Goal: Information Seeking & Learning: Learn about a topic

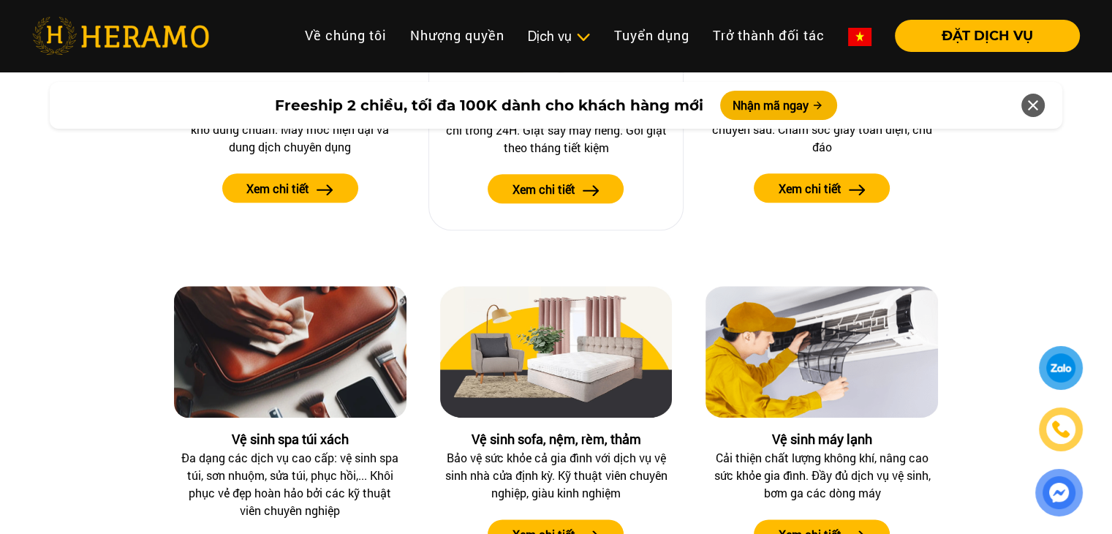
scroll to position [1536, 0]
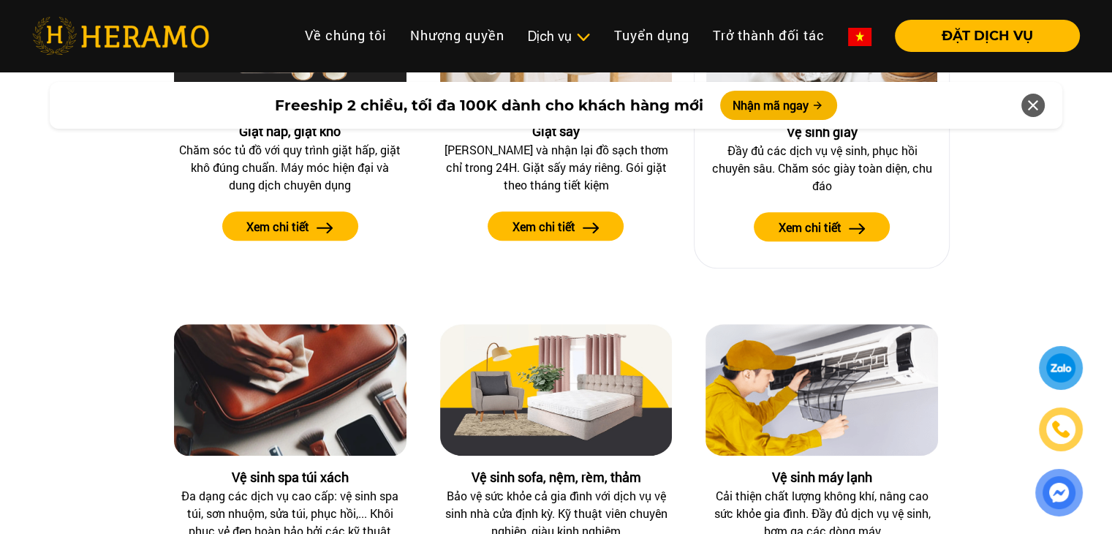
click at [797, 224] on label "Xem chi tiết" at bounding box center [810, 228] width 63 height 18
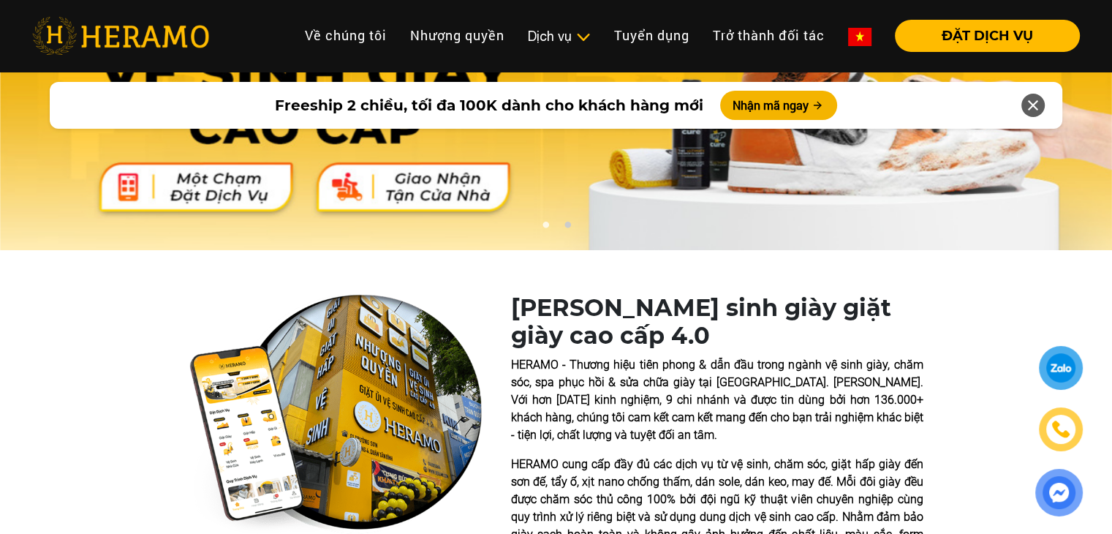
scroll to position [73, 0]
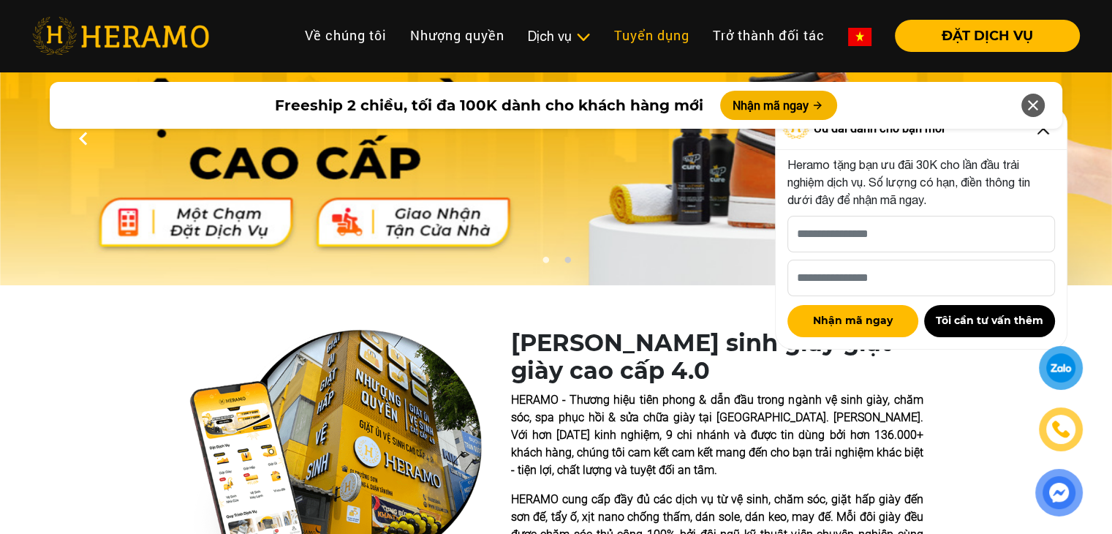
click at [651, 33] on link "Tuyển dụng" at bounding box center [652, 35] width 99 height 31
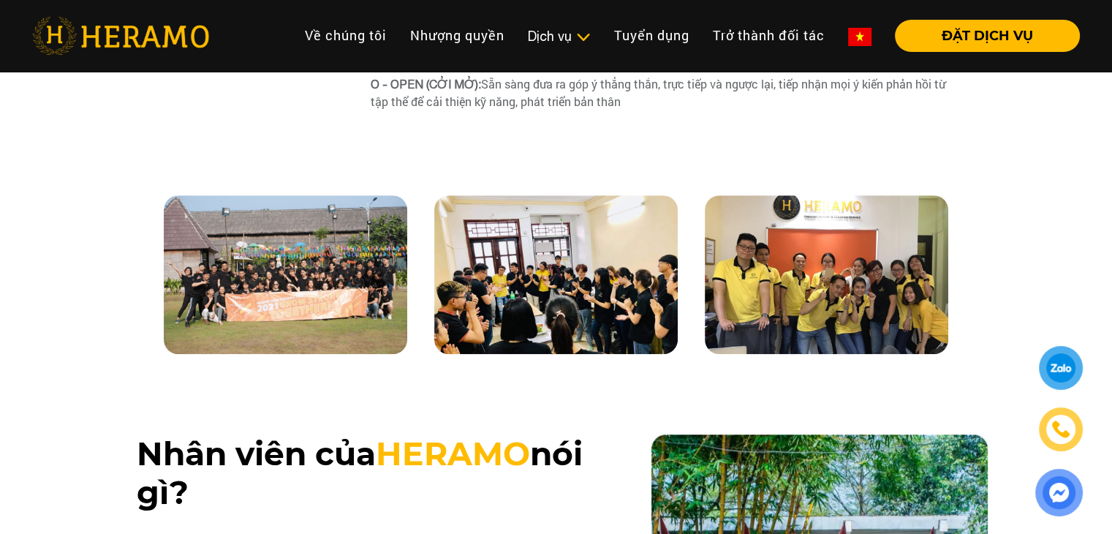
scroll to position [1170, 0]
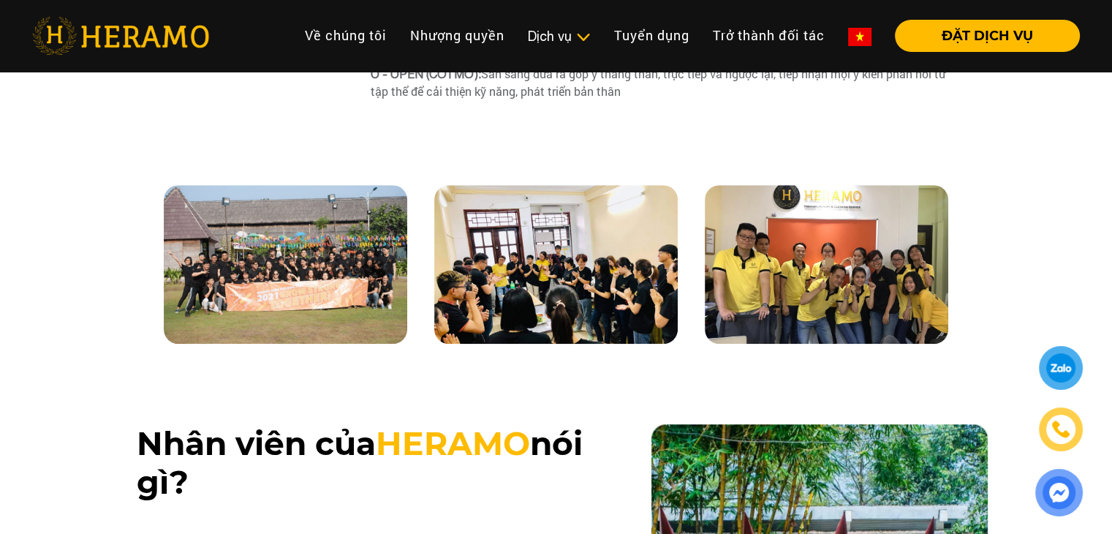
click at [282, 332] on img at bounding box center [285, 264] width 243 height 159
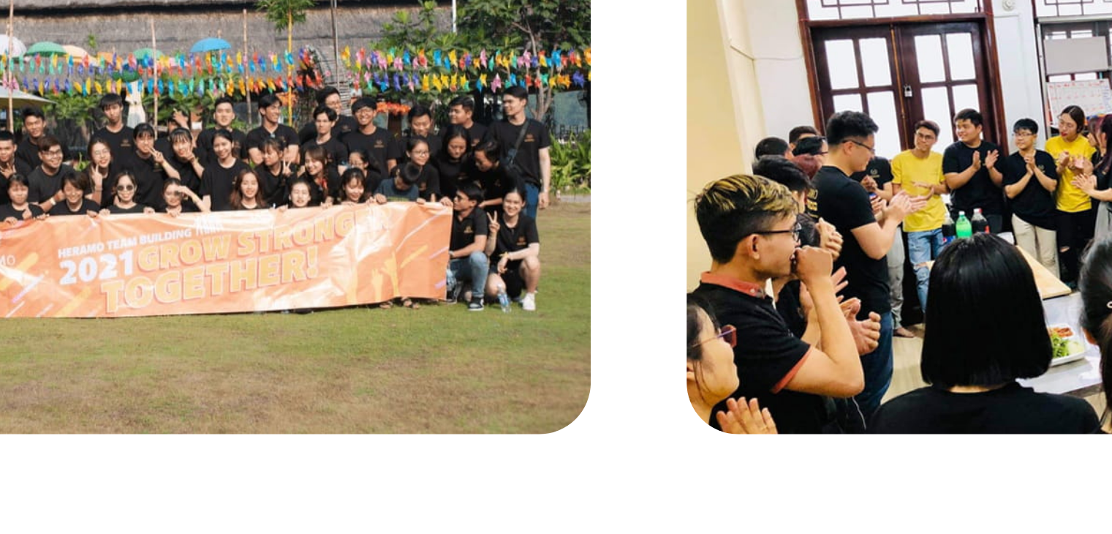
scroll to position [1169, 0]
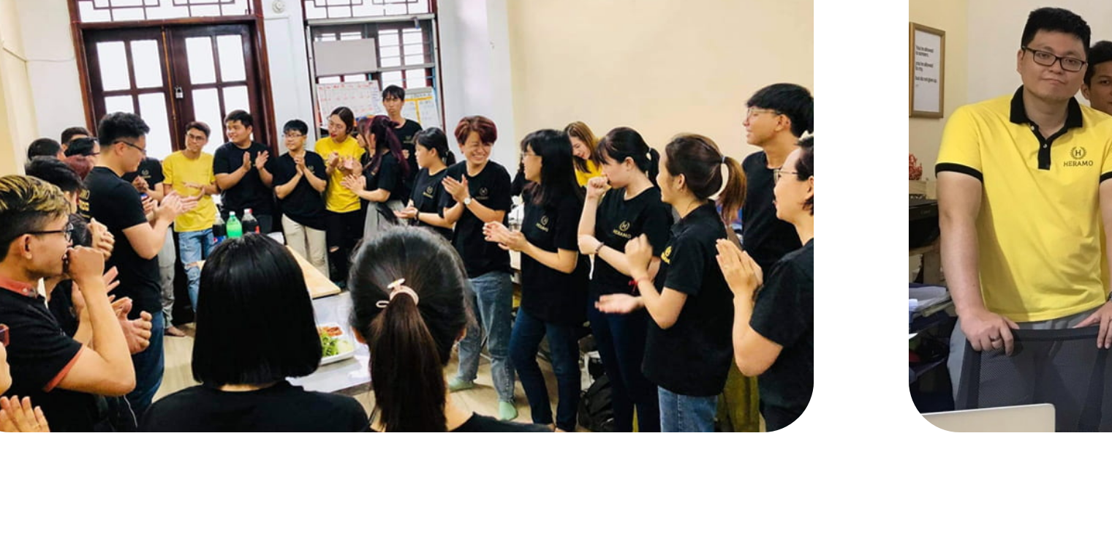
click at [667, 292] on img at bounding box center [555, 264] width 243 height 159
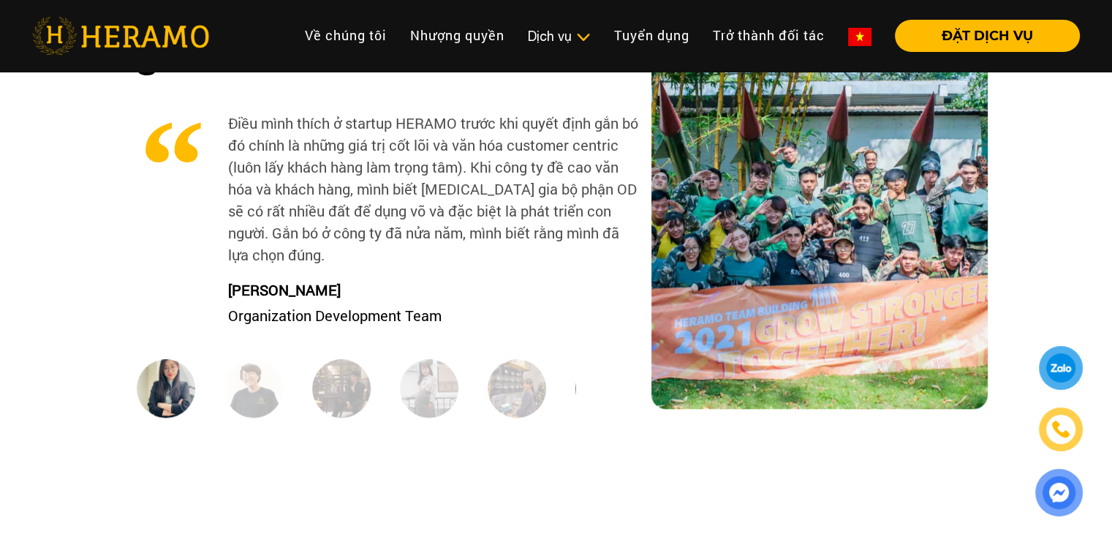
scroll to position [1536, 0]
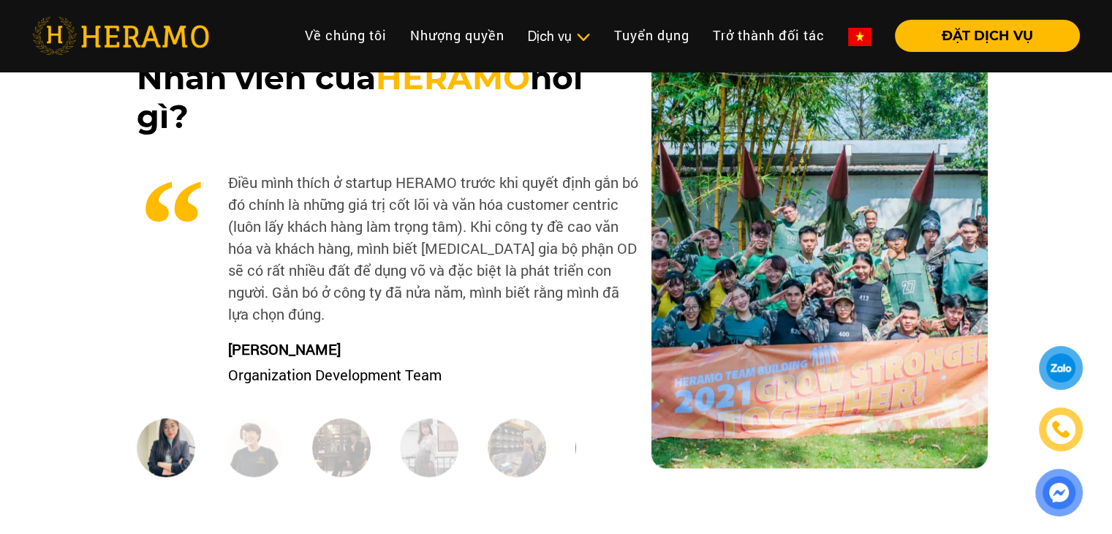
click at [260, 475] on img at bounding box center [253, 447] width 58 height 58
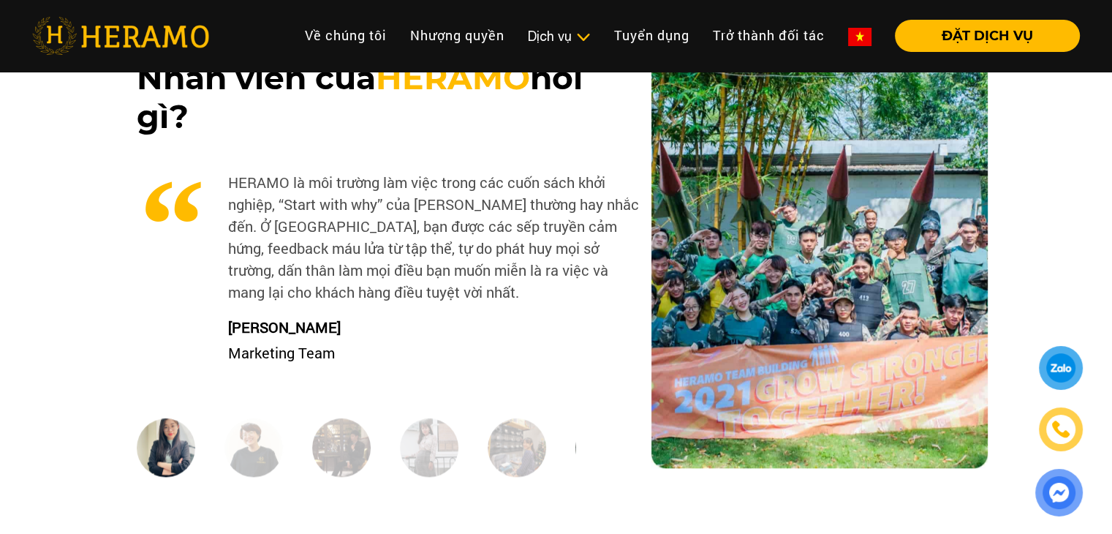
click at [261, 460] on img at bounding box center [253, 447] width 58 height 58
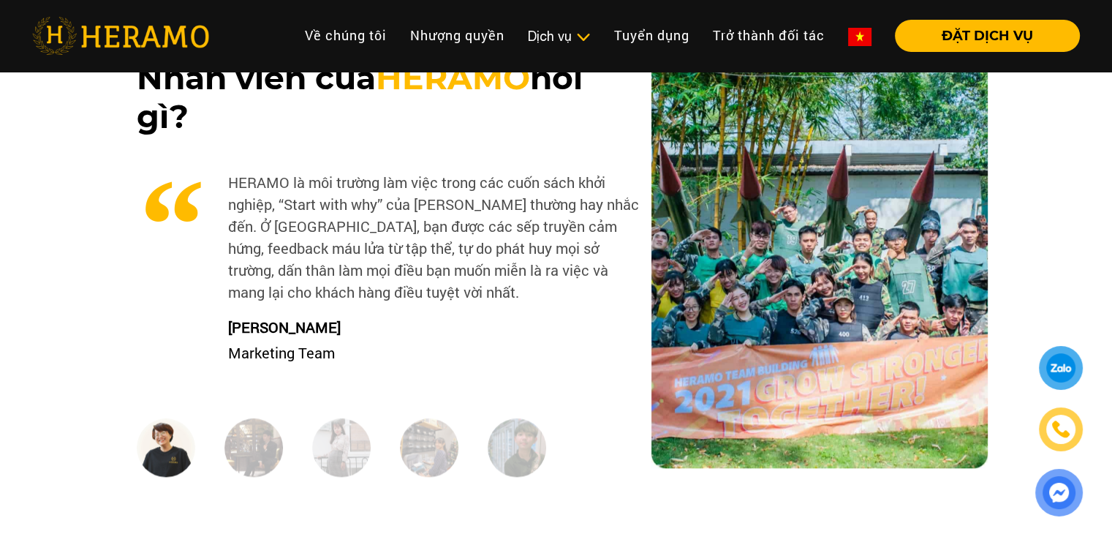
click at [264, 455] on img at bounding box center [253, 447] width 58 height 58
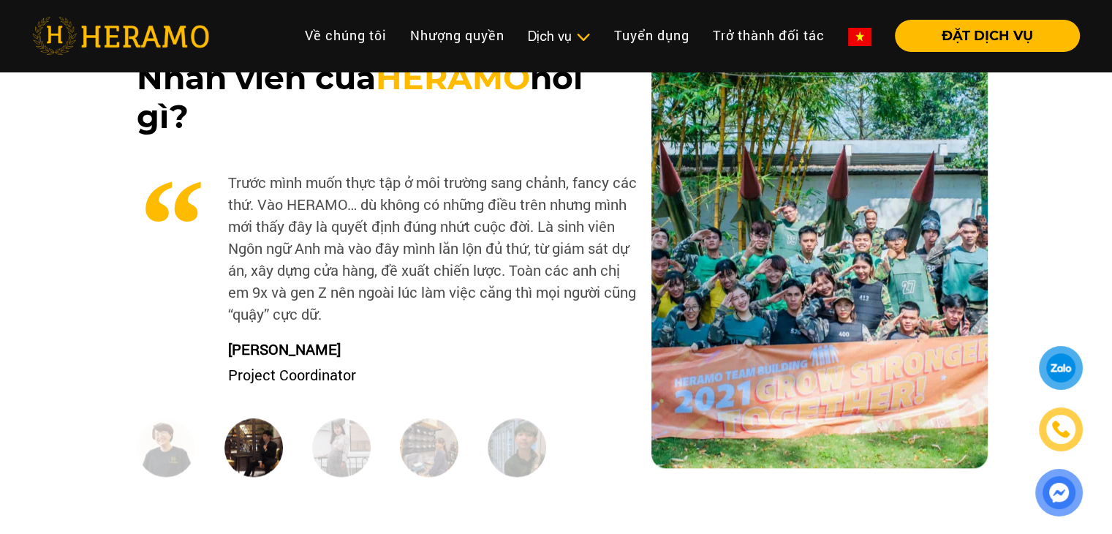
click at [334, 443] on img at bounding box center [341, 447] width 58 height 58
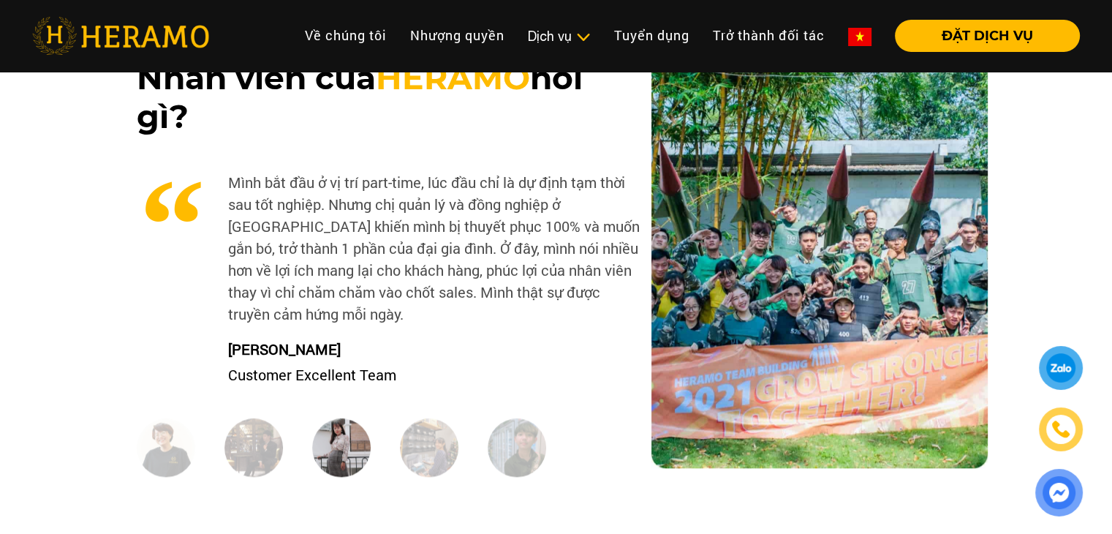
click at [437, 451] on img at bounding box center [429, 447] width 58 height 58
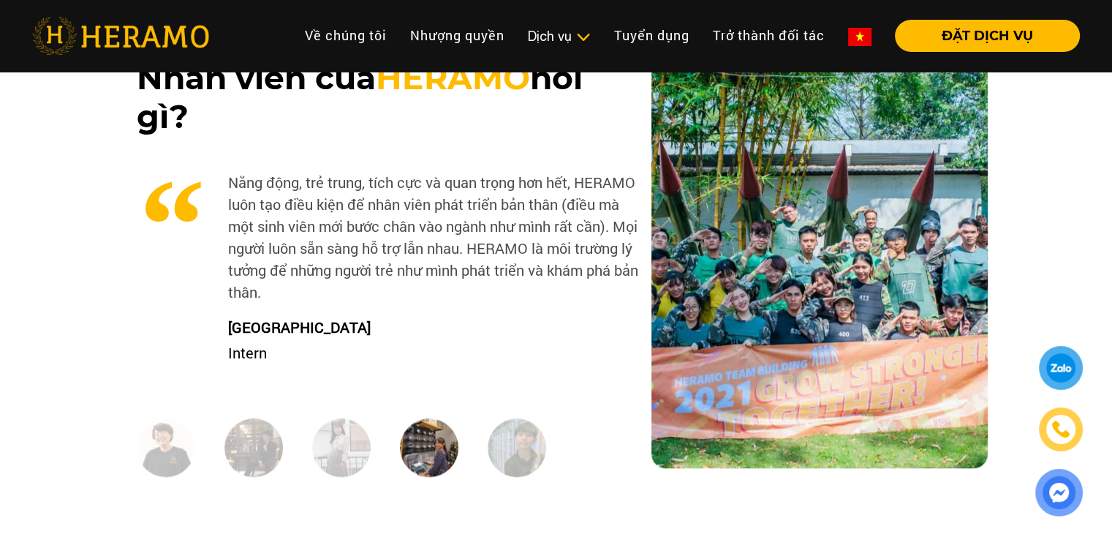
click at [516, 450] on img at bounding box center [517, 447] width 58 height 58
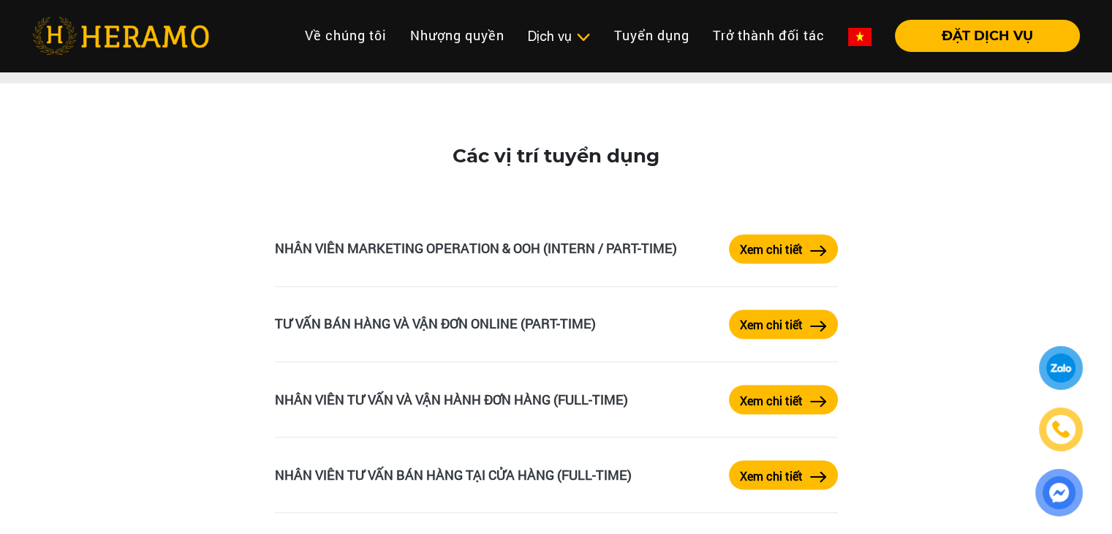
scroll to position [2486, 0]
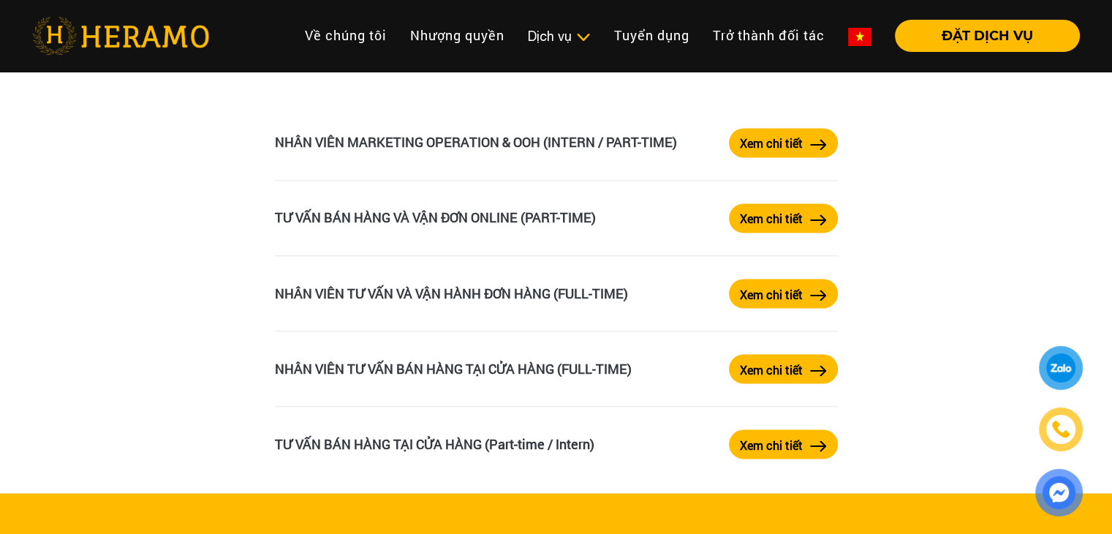
click at [794, 233] on button "Xem chi tiết" at bounding box center [783, 217] width 109 height 29
